Goal: Information Seeking & Learning: Find contact information

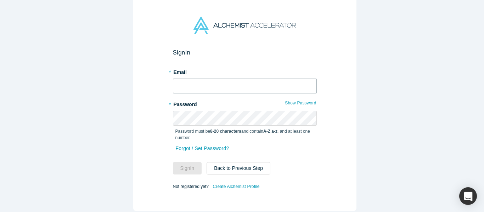
click at [220, 80] on input "text" at bounding box center [245, 86] width 144 height 15
click at [229, 80] on input "text" at bounding box center [245, 86] width 144 height 15
type input "mich@alchemistaccelerator.com"
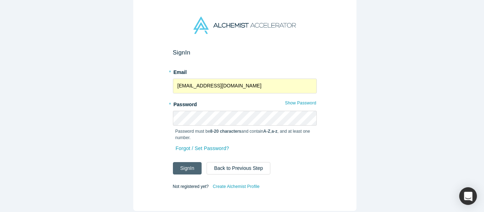
click at [178, 165] on button "Sign In" at bounding box center [187, 168] width 29 height 12
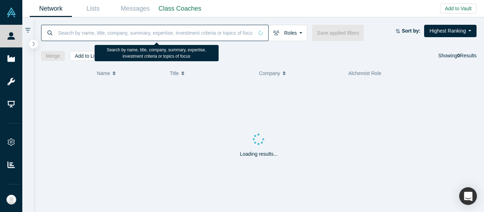
click at [199, 32] on input at bounding box center [155, 32] width 196 height 17
paste input "[EMAIL_ADDRESS][DOMAIN_NAME]"
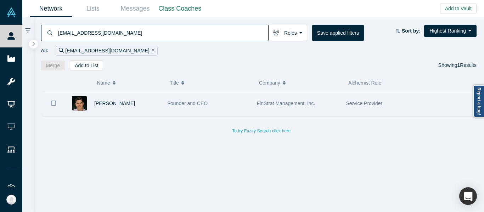
type input "[EMAIL_ADDRESS][DOMAIN_NAME]"
click at [268, 108] on div "FinStrat Management, Inc." at bounding box center [298, 103] width 82 height 24
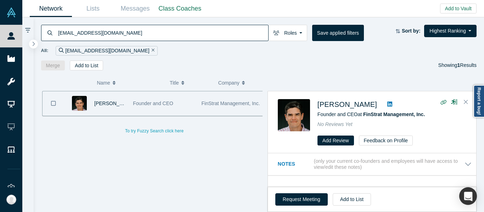
click at [339, 104] on span "[PERSON_NAME]" at bounding box center [346, 105] width 59 height 8
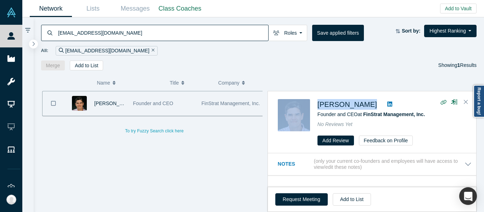
drag, startPoint x: 376, startPoint y: 109, endPoint x: 312, endPoint y: 107, distance: 64.1
click at [311, 107] on div "Kristian Marquez Founder and CEO at FinStrat Management, Inc. No Reviews Yet Ad…" at bounding box center [373, 122] width 191 height 47
copy div "[PERSON_NAME]"
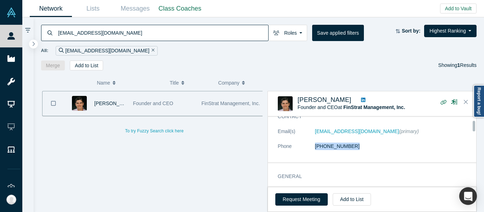
drag, startPoint x: 352, startPoint y: 149, endPoint x: 297, endPoint y: 149, distance: 54.5
click at [297, 149] on dl "Email(s) kmarquez@finstratmgmt.com (primary) Phone (410) 212-2734" at bounding box center [375, 143] width 194 height 30
copy dl "[PHONE_NUMBER]"
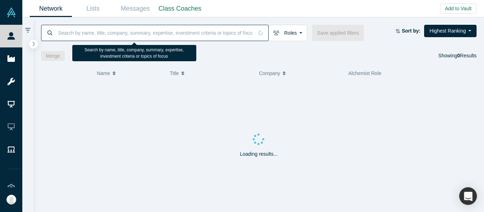
click at [201, 36] on input at bounding box center [155, 32] width 196 height 17
paste input "[EMAIL_ADDRESS][DOMAIN_NAME]"
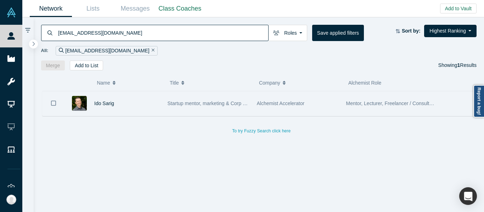
click at [275, 105] on span "Alchemist Accelerator" at bounding box center [281, 104] width 48 height 6
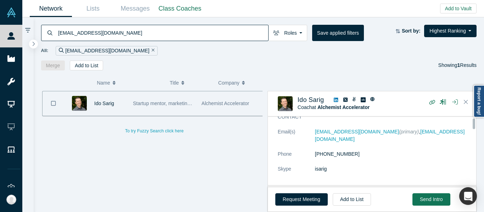
scroll to position [35, 0]
drag, startPoint x: 353, startPoint y: 146, endPoint x: 314, endPoint y: 148, distance: 39.0
click at [314, 148] on dl "Email(s) ido@alchemistaccelerator.com (primary) , idosarig@gmail.com Phone (408…" at bounding box center [375, 154] width 194 height 52
copy dl "(408) 718-7440"
click at [144, 32] on input "ido@alchemistaccelerator.com" at bounding box center [162, 32] width 211 height 17
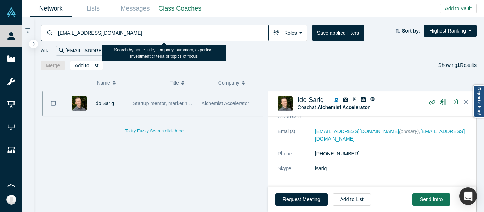
paste input "denis@cattlescan.ca"
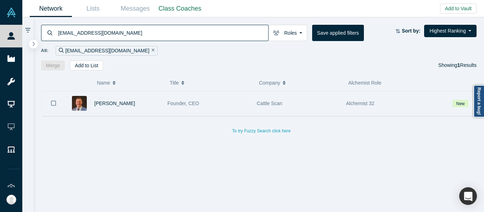
type input "denis@cattlescan.ca"
click at [216, 113] on div "Founder, CEO" at bounding box center [208, 103] width 82 height 24
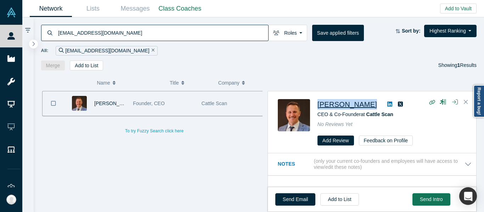
drag, startPoint x: 365, startPoint y: 107, endPoint x: 319, endPoint y: 105, distance: 46.0
click at [319, 106] on div "Denis Tokarev" at bounding box center [391, 104] width 149 height 11
